Goal: Transaction & Acquisition: Purchase product/service

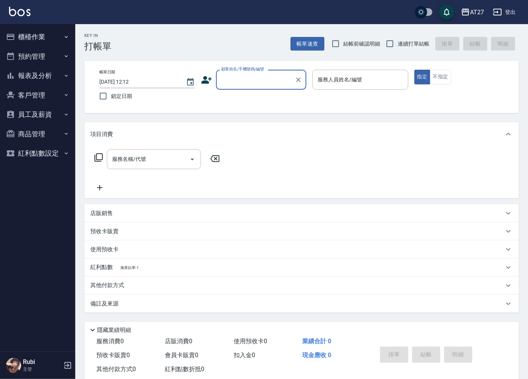
click at [255, 84] on input "顧客姓名/手機號碼/編號" at bounding box center [255, 79] width 72 height 13
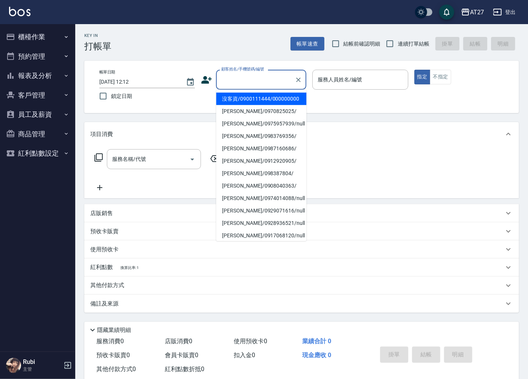
click at [258, 105] on li "沒客資/0900111444/000000000" at bounding box center [261, 99] width 90 height 12
type input "沒客資/0900111444/000000000"
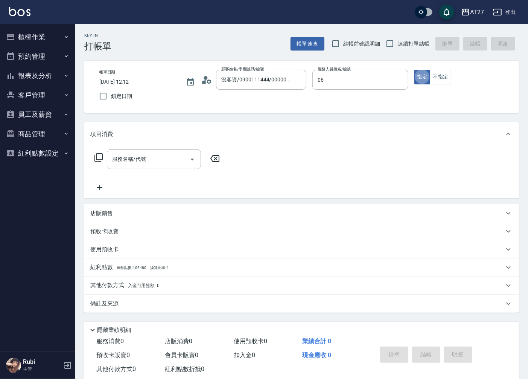
type input "Rubi-06"
type button "true"
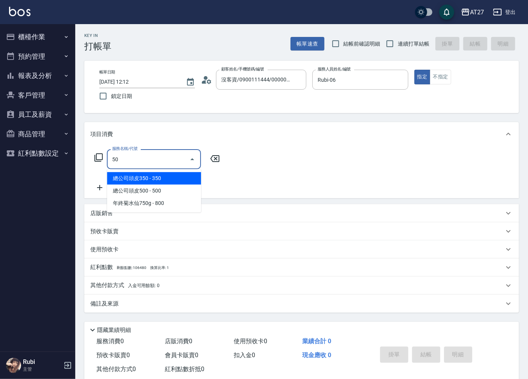
type input "501"
type input "100"
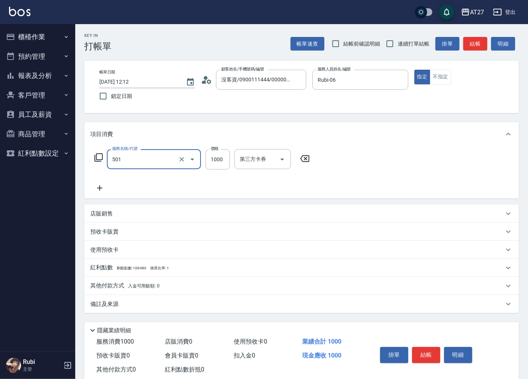
type input "染髮(501)"
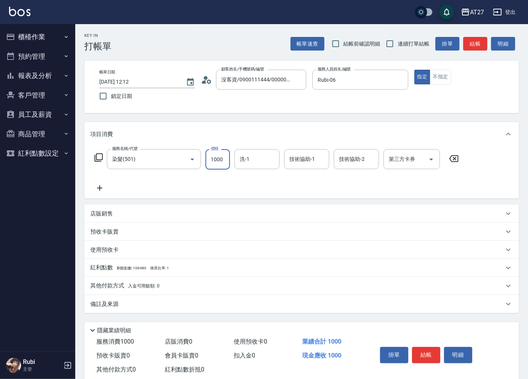
type input "0"
type input "180"
type input "1800"
click at [476, 43] on button "結帳" at bounding box center [475, 44] width 24 height 14
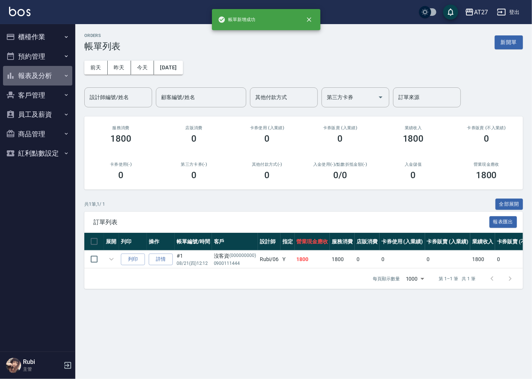
click at [50, 80] on button "報表及分析" at bounding box center [37, 76] width 69 height 20
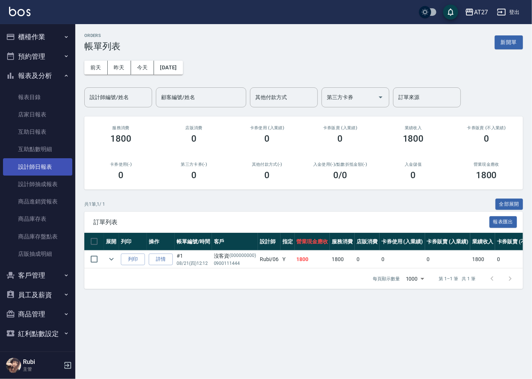
click at [48, 164] on link "設計師日報表" at bounding box center [37, 166] width 69 height 17
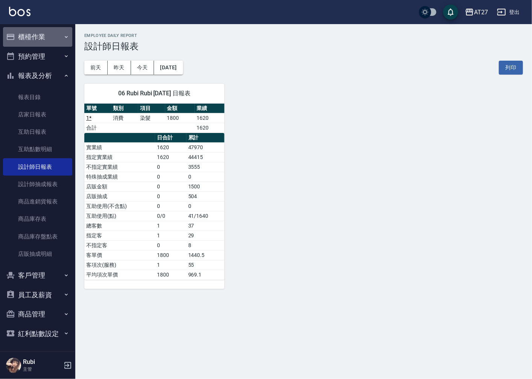
click at [51, 39] on button "櫃檯作業" at bounding box center [37, 37] width 69 height 20
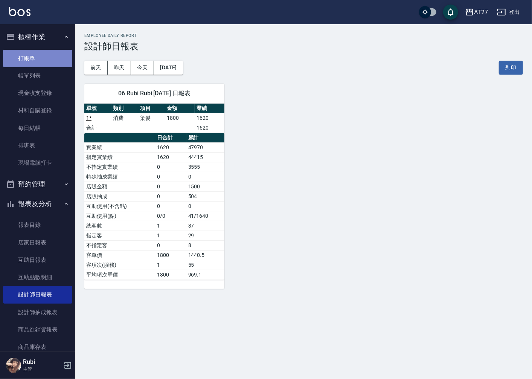
click at [48, 59] on link "打帳單" at bounding box center [37, 58] width 69 height 17
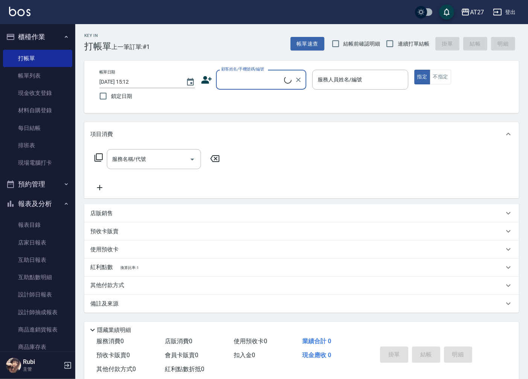
click at [247, 77] on input "顧客姓名/手機號碼/編號" at bounding box center [251, 79] width 65 height 13
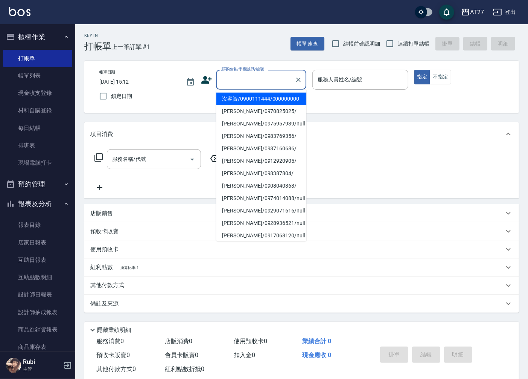
click at [247, 101] on li "沒客資/0900111444/000000000" at bounding box center [261, 99] width 90 height 12
type input "沒客資/0900111444/000000000"
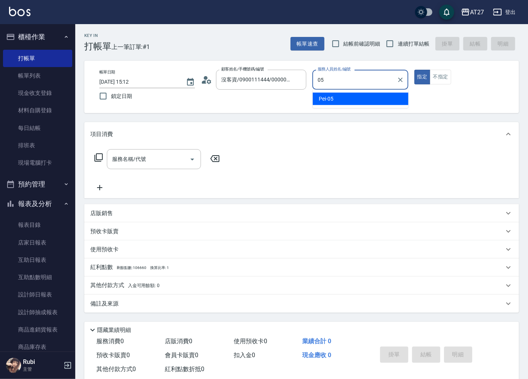
type input "Pei-05"
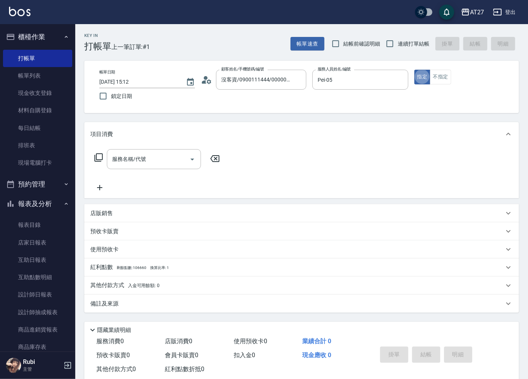
type button "true"
type input "401"
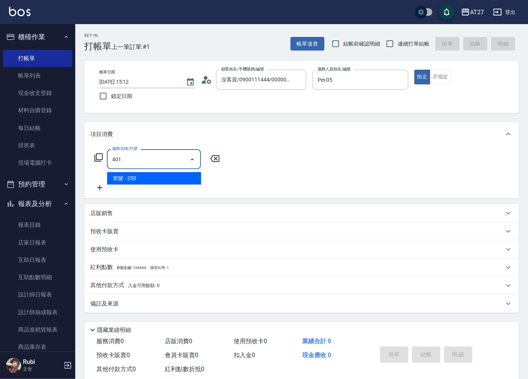
type input "20"
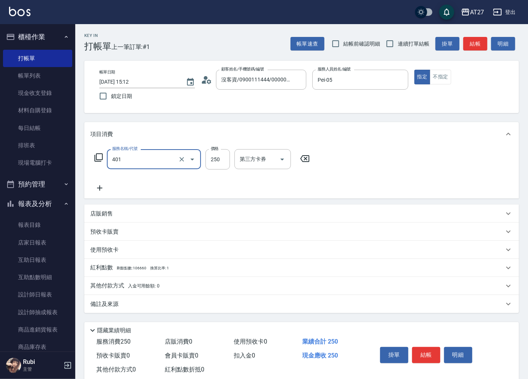
type input "剪髮(401)"
drag, startPoint x: 466, startPoint y: 48, endPoint x: 469, endPoint y: 44, distance: 4.5
click at [468, 46] on button "結帳" at bounding box center [475, 44] width 24 height 14
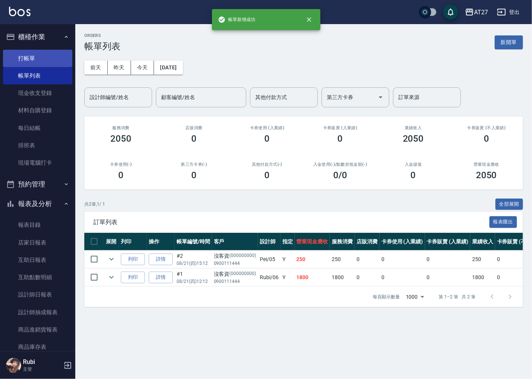
click at [17, 63] on link "打帳單" at bounding box center [37, 58] width 69 height 17
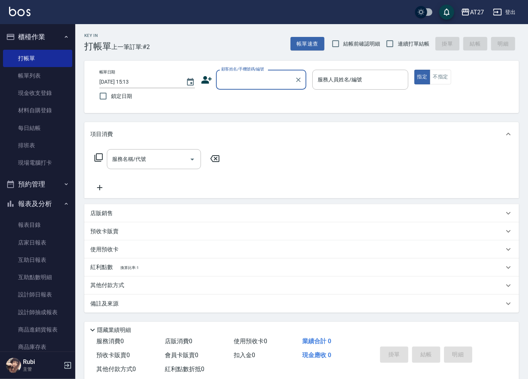
click at [408, 48] on label "連續打單結帳" at bounding box center [405, 44] width 47 height 16
click at [398, 48] on input "連續打單結帳" at bounding box center [390, 44] width 16 height 16
checkbox input "true"
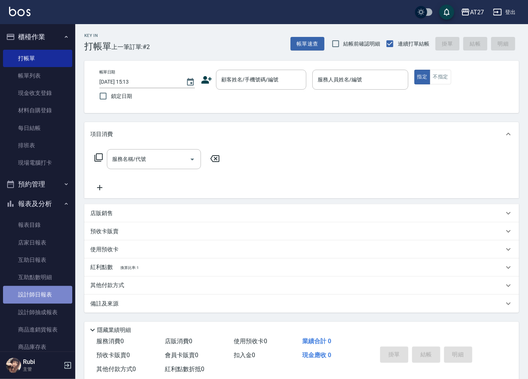
click at [44, 289] on link "設計師日報表" at bounding box center [37, 294] width 69 height 17
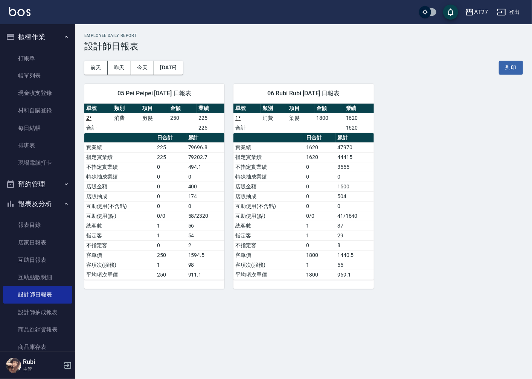
click at [110, 259] on tbody "實業績 225 79696.8 指定實業績 225 79202.7 不指定實業績 0 494.1 特殊抽成業績 0 0 店販金額 0 400 店販抽成 0 1…" at bounding box center [154, 210] width 140 height 137
click at [239, 115] on link "1 *" at bounding box center [237, 118] width 5 height 6
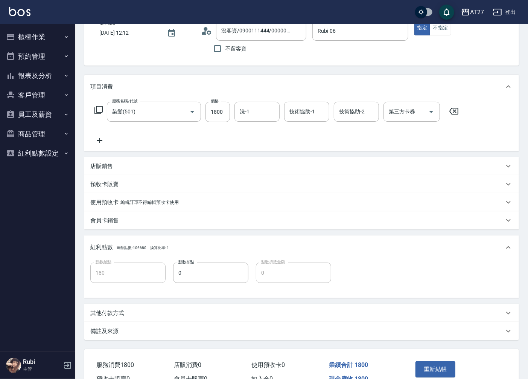
scroll to position [90, 0]
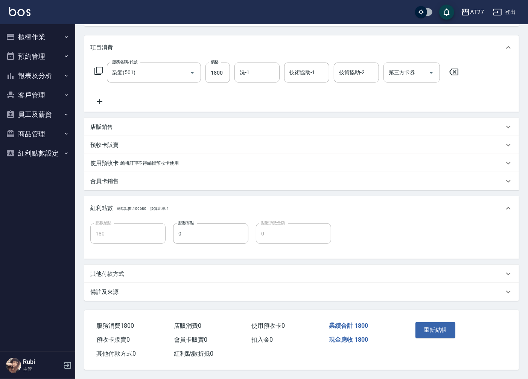
click at [112, 274] on p "其他付款方式" at bounding box center [107, 274] width 34 height 8
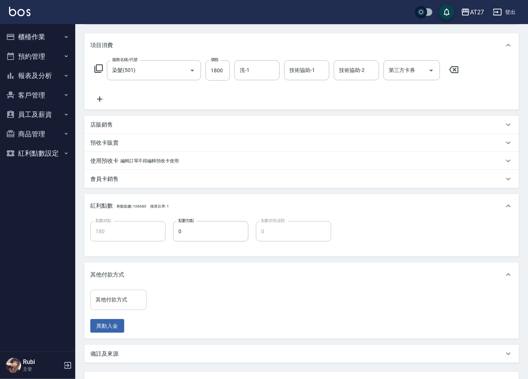
click at [105, 308] on div "其他付款方式" at bounding box center [118, 300] width 56 height 20
click at [106, 300] on input "其他付款方式" at bounding box center [119, 299] width 50 height 13
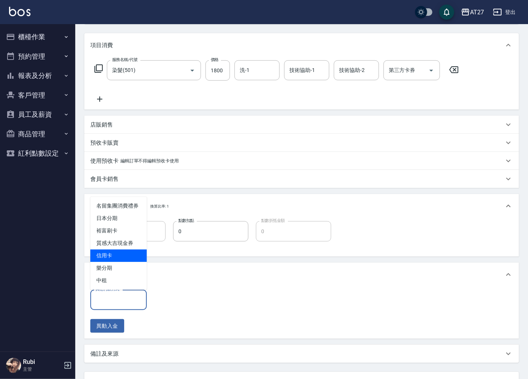
click at [104, 255] on span "信用卡" at bounding box center [118, 255] width 56 height 12
type input "信用卡"
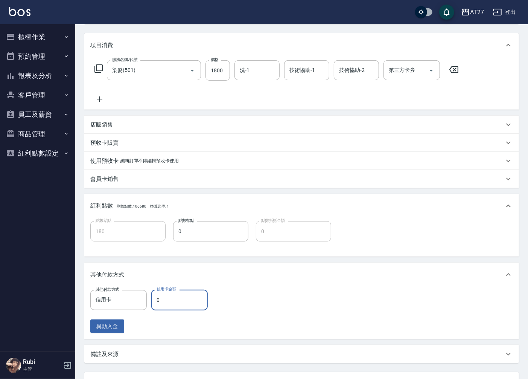
type input "1"
type input "170"
type input "176"
type input "160"
type input "1764"
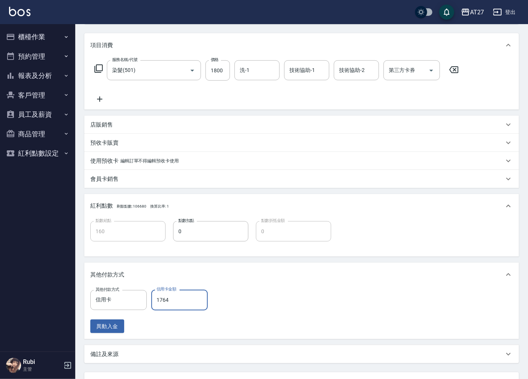
type input "0"
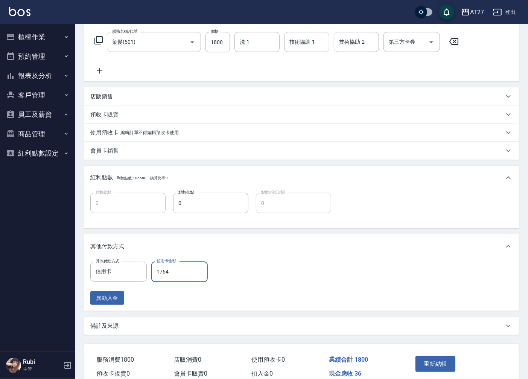
scroll to position [155, 0]
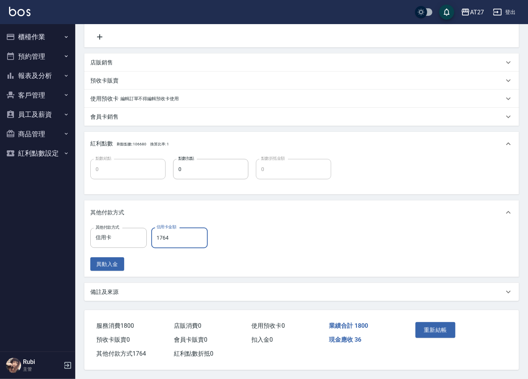
drag, startPoint x: 162, startPoint y: 238, endPoint x: 174, endPoint y: 241, distance: 12.8
click at [174, 241] on input "1764" at bounding box center [179, 237] width 56 height 20
type input "174"
type input "160"
type input "1746"
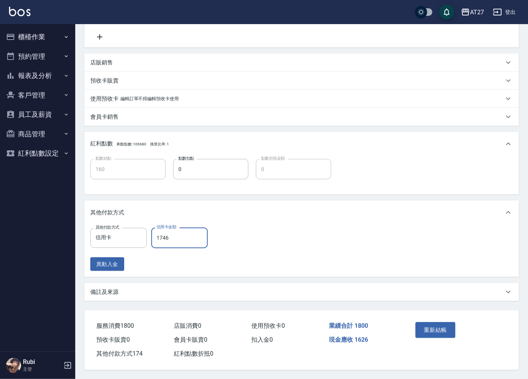
type input "0"
type input "1746"
click at [428, 326] on button "重新結帳" at bounding box center [436, 330] width 40 height 16
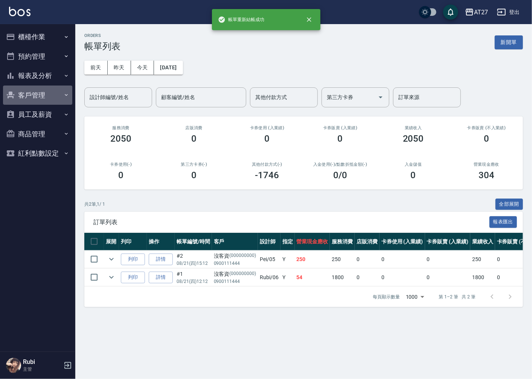
click at [46, 93] on button "客戶管理" at bounding box center [37, 95] width 69 height 20
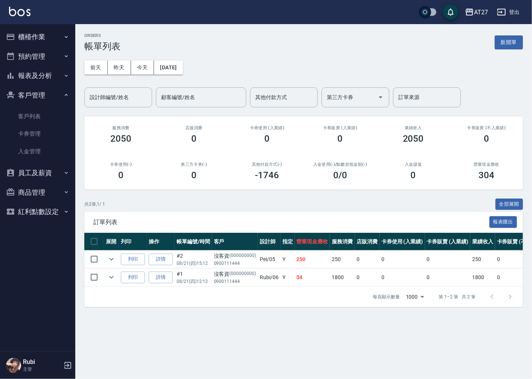
click at [46, 93] on button "客戶管理" at bounding box center [37, 95] width 69 height 20
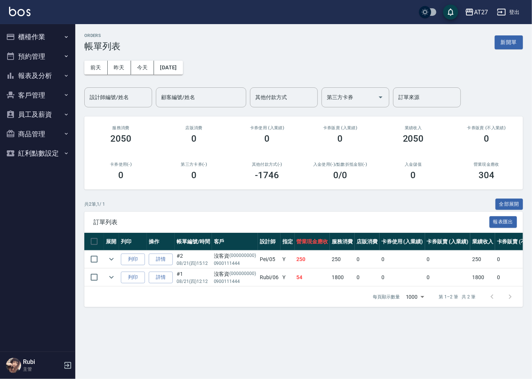
click at [46, 121] on button "員工及薪資" at bounding box center [37, 115] width 69 height 20
click at [47, 78] on button "報表及分析" at bounding box center [37, 76] width 69 height 20
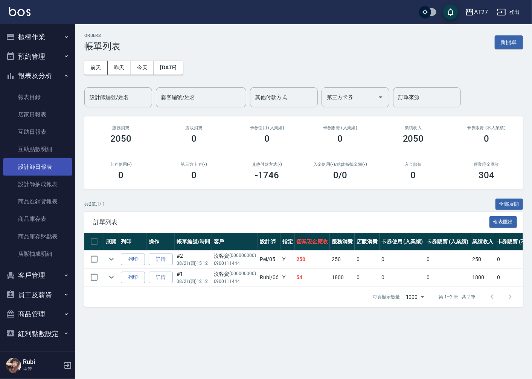
click at [27, 172] on link "設計師日報表" at bounding box center [37, 166] width 69 height 17
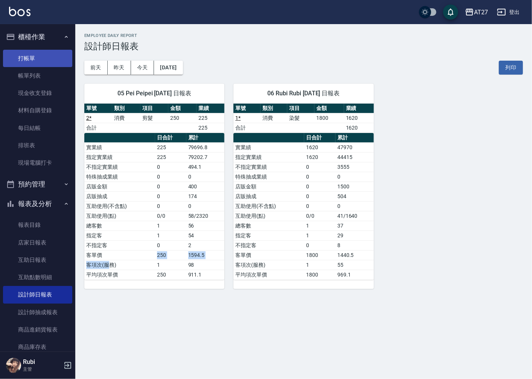
click at [45, 55] on link "打帳單" at bounding box center [37, 58] width 69 height 17
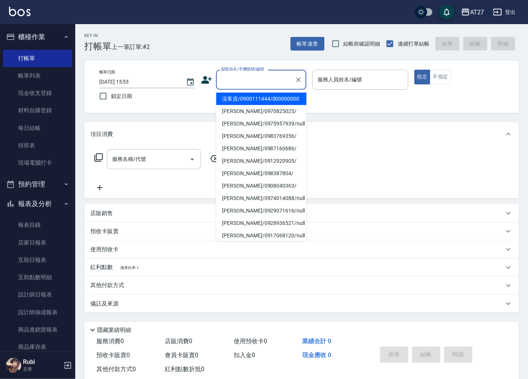
click at [285, 78] on input "顧客姓名/手機號碼/編號" at bounding box center [255, 79] width 72 height 13
click at [270, 100] on li "沒客資/0900111444/000000000" at bounding box center [261, 99] width 90 height 12
type input "沒客資/0900111444/000000000"
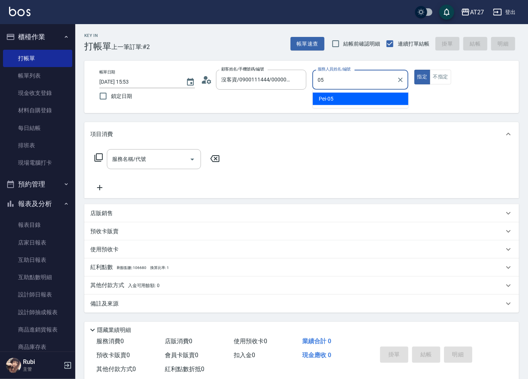
type input "Pei-05"
type button "true"
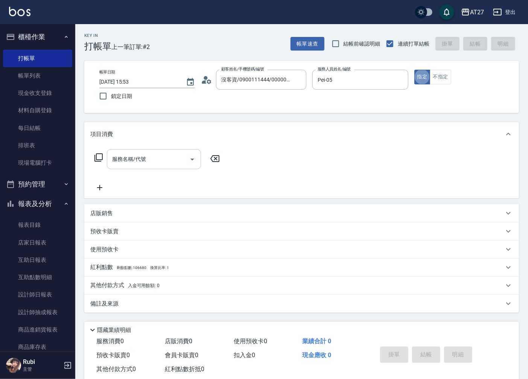
click at [161, 155] on input "服務名稱/代號" at bounding box center [148, 158] width 76 height 13
type input "301"
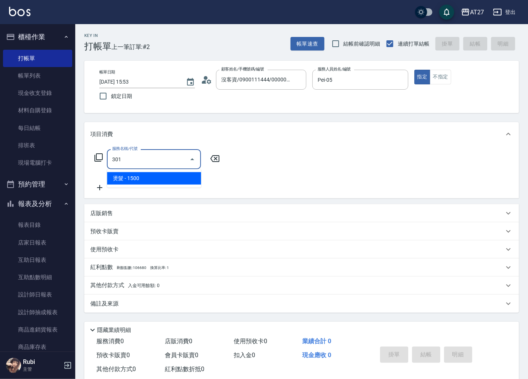
type input "150"
type input "燙髮(301)"
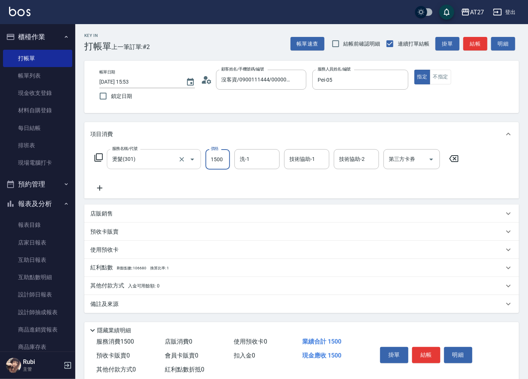
type input "1"
type input "0"
type input "140"
type input "1400"
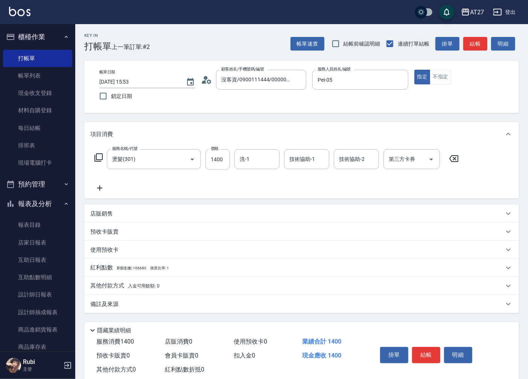
click at [102, 189] on icon at bounding box center [99, 187] width 19 height 9
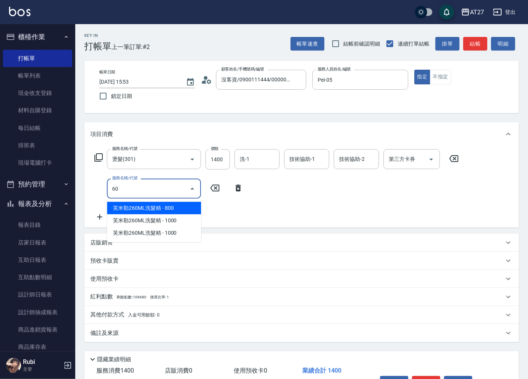
type input "601"
type input "170"
type input "自備護髮(601)"
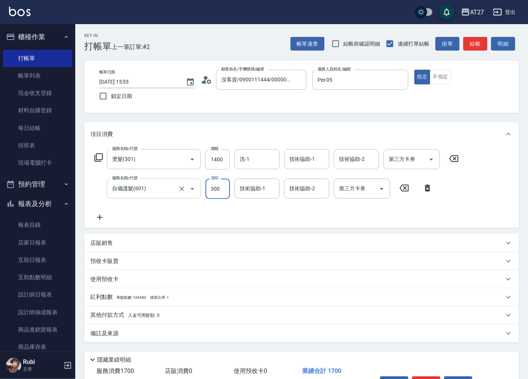
type input "5"
type input "140"
type input "660"
type input "200"
type input "6600"
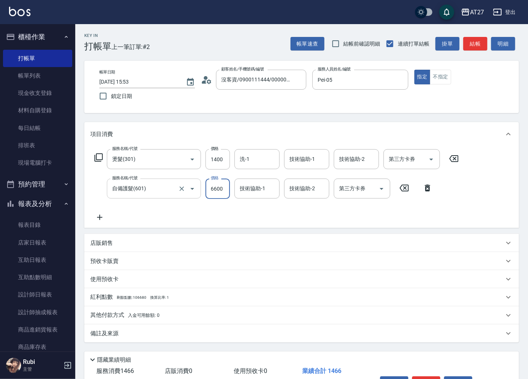
type input "800"
type input "660"
type input "200"
type input "66"
type input "140"
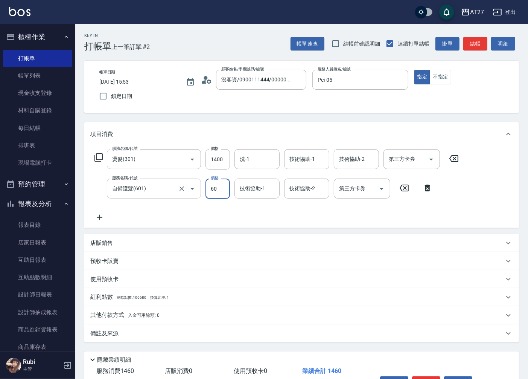
type input "600"
type input "200"
type input "600"
click at [249, 191] on div "技術協助-1 技術協助-1" at bounding box center [257, 188] width 45 height 20
type input "星星-10"
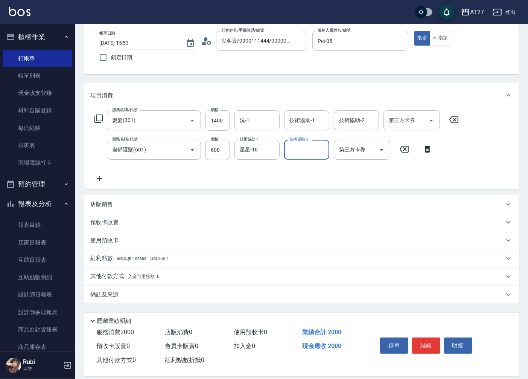
scroll to position [47, 0]
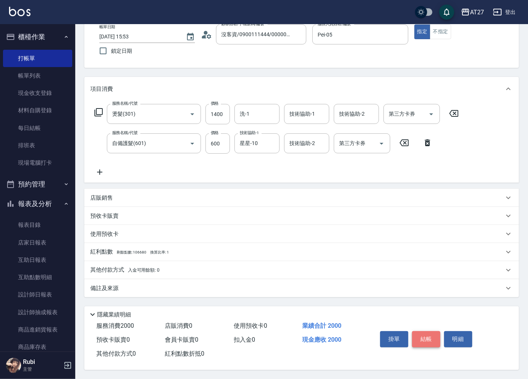
click at [431, 338] on button "結帳" at bounding box center [426, 339] width 28 height 16
type input "[DATE] 15:54"
type input "0"
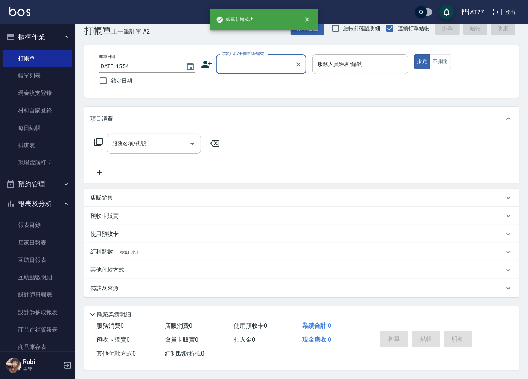
scroll to position [0, 0]
